Goal: Transaction & Acquisition: Obtain resource

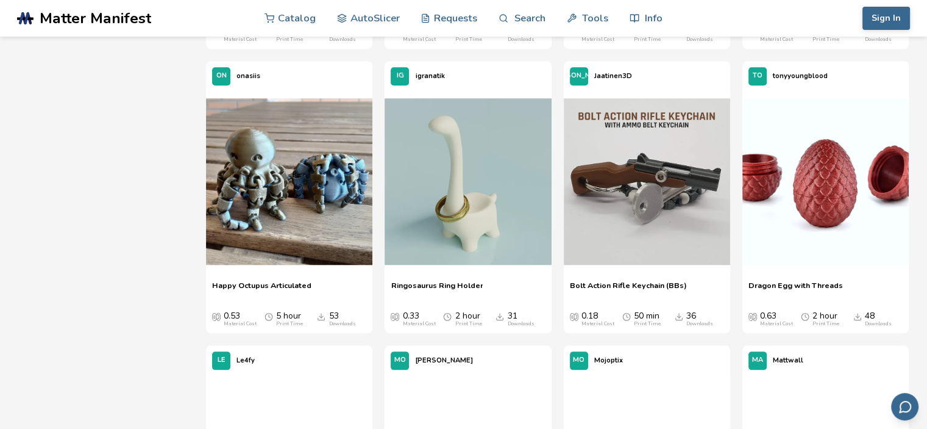
scroll to position [1280, 0]
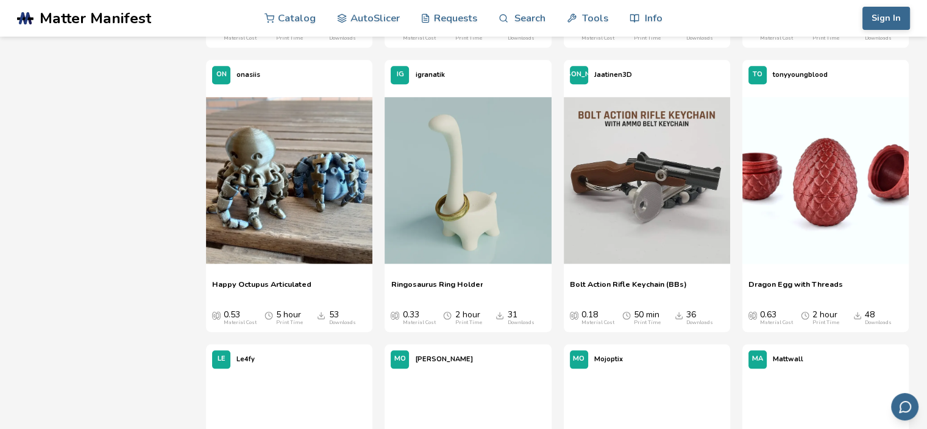
click at [810, 282] on span "Dragon Egg with Threads" at bounding box center [796, 288] width 94 height 18
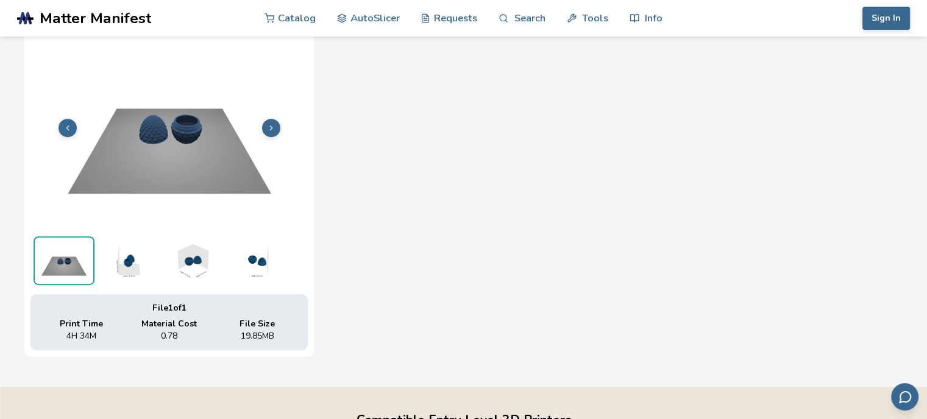
scroll to position [299, 0]
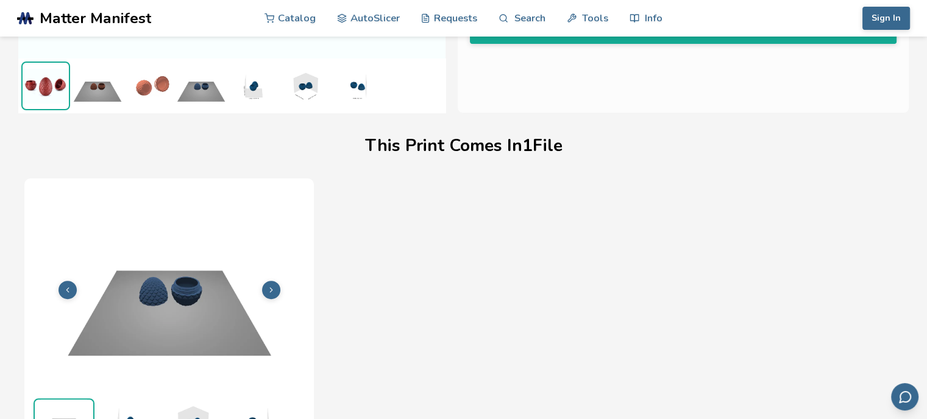
click at [507, 145] on h1 "This Print Comes In 1 File" at bounding box center [464, 146] width 198 height 19
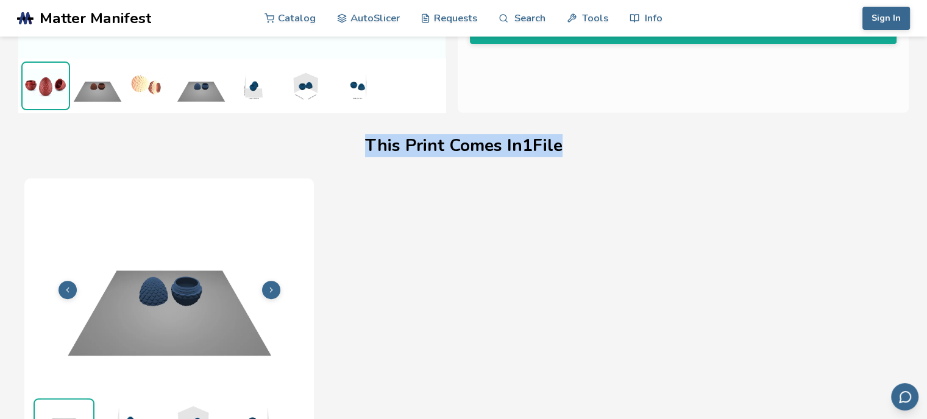
click at [507, 145] on h1 "This Print Comes In 1 File" at bounding box center [464, 146] width 198 height 19
click at [513, 149] on h1 "This Print Comes In 1 File" at bounding box center [464, 146] width 198 height 19
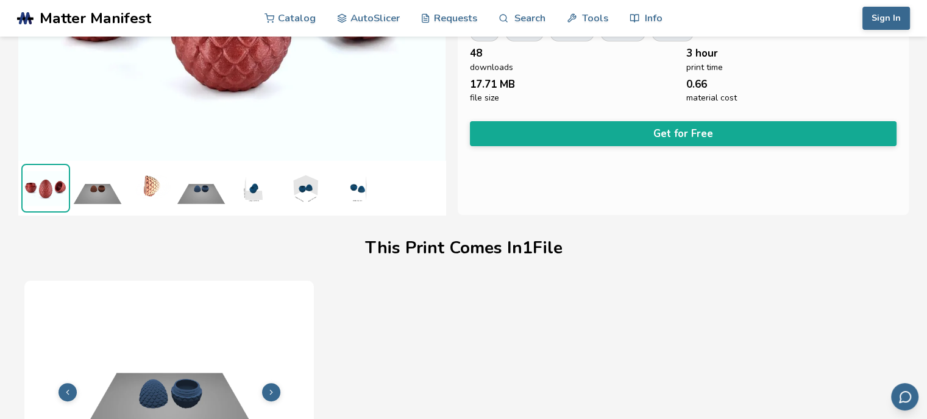
scroll to position [177, 0]
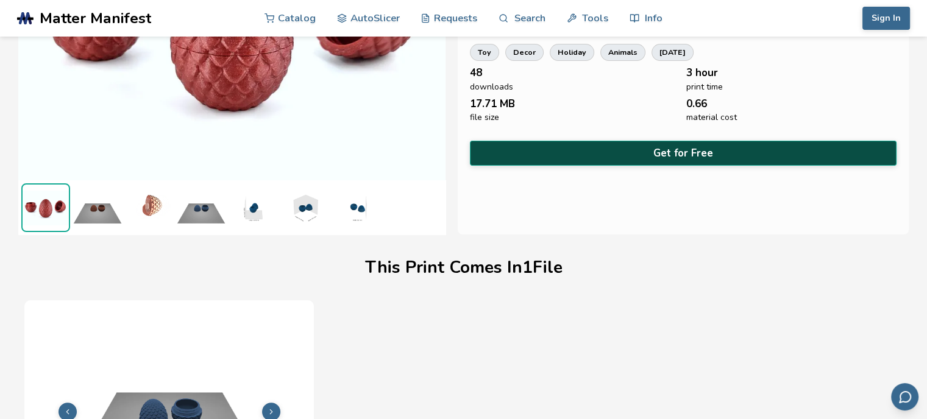
click at [630, 152] on button "Get for Free" at bounding box center [683, 153] width 427 height 25
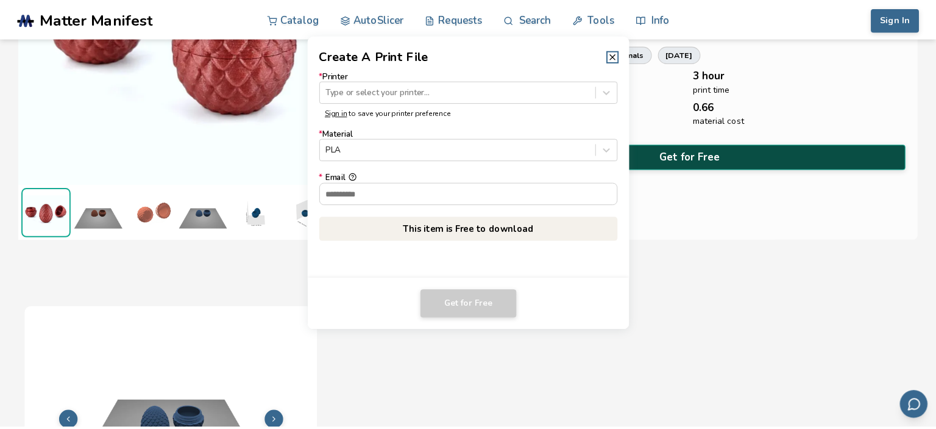
scroll to position [176, 0]
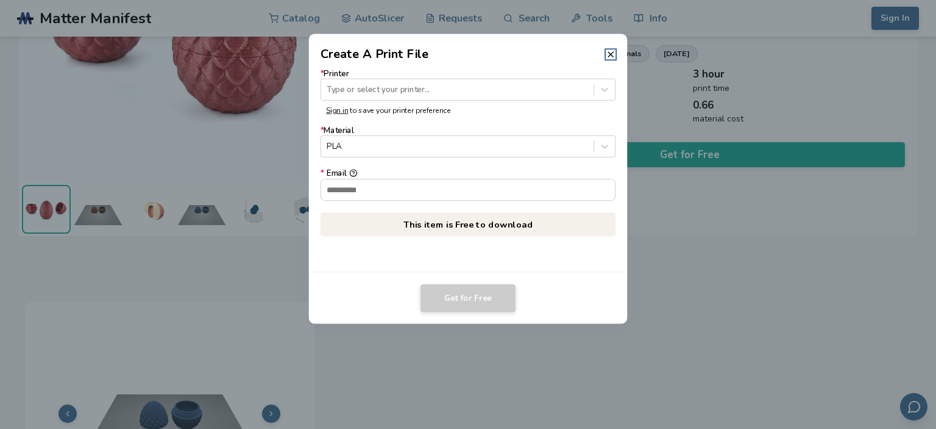
click at [707, 116] on dialog "Create A Print File * Printer Type or select your printer... Sign in to save yo…" at bounding box center [467, 214] width 889 height 407
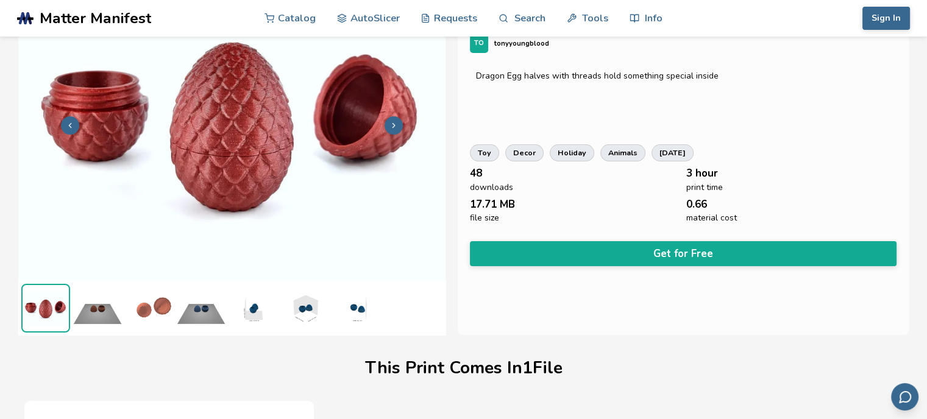
scroll to position [55, 0]
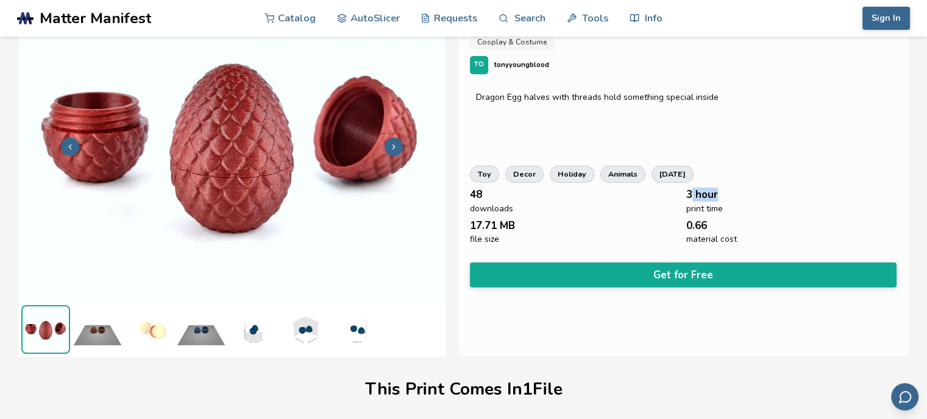
drag, startPoint x: 693, startPoint y: 196, endPoint x: 854, endPoint y: 186, distance: 161.8
click at [851, 187] on div "Dragon Egg with Threads Cosplay & Costume TO tonyyoungblood Dragon Egg halves w…" at bounding box center [683, 174] width 451 height 366
